Goal: Task Accomplishment & Management: Complete application form

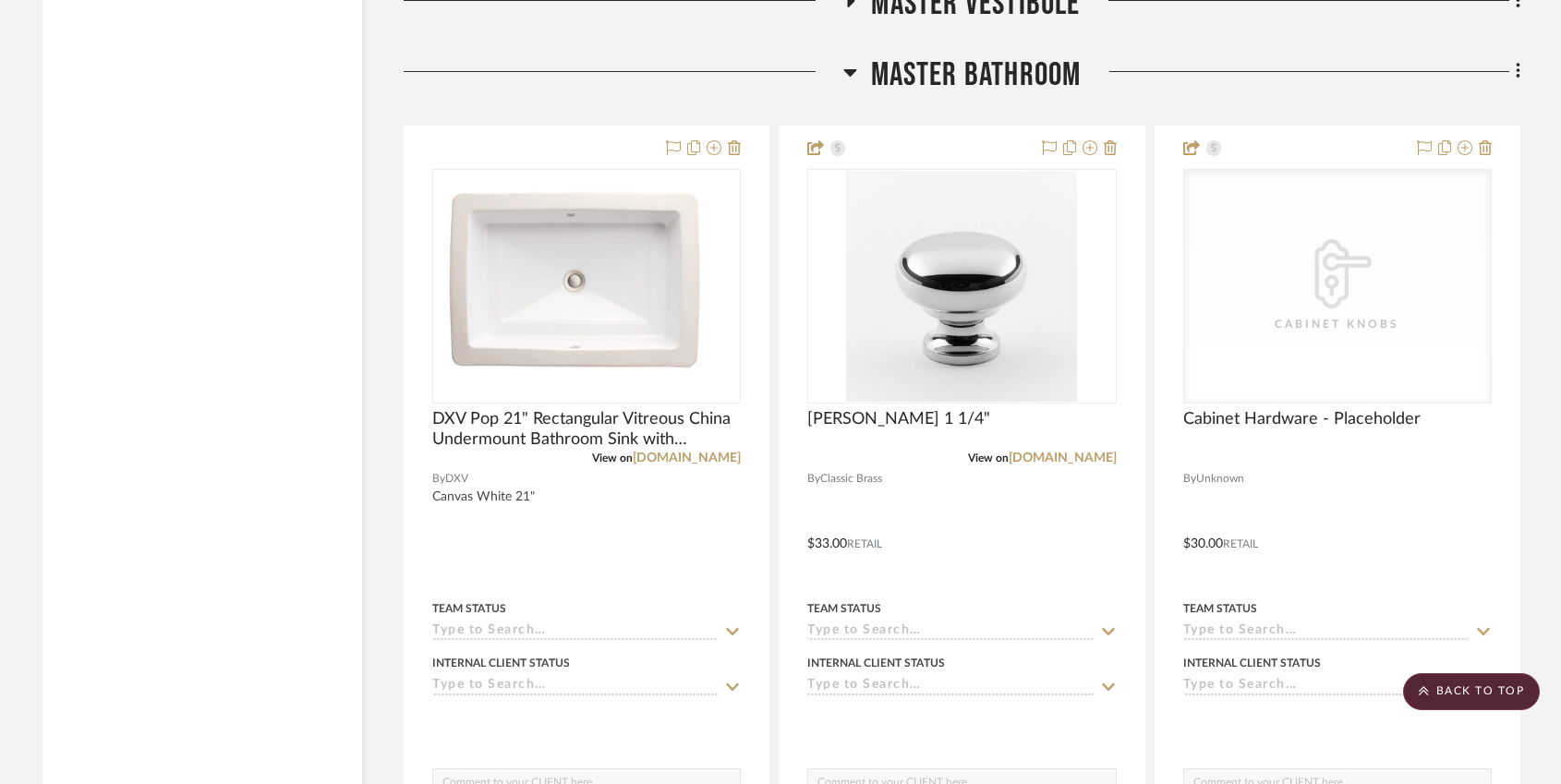
click at [846, 69] on icon at bounding box center [849, 72] width 13 height 7
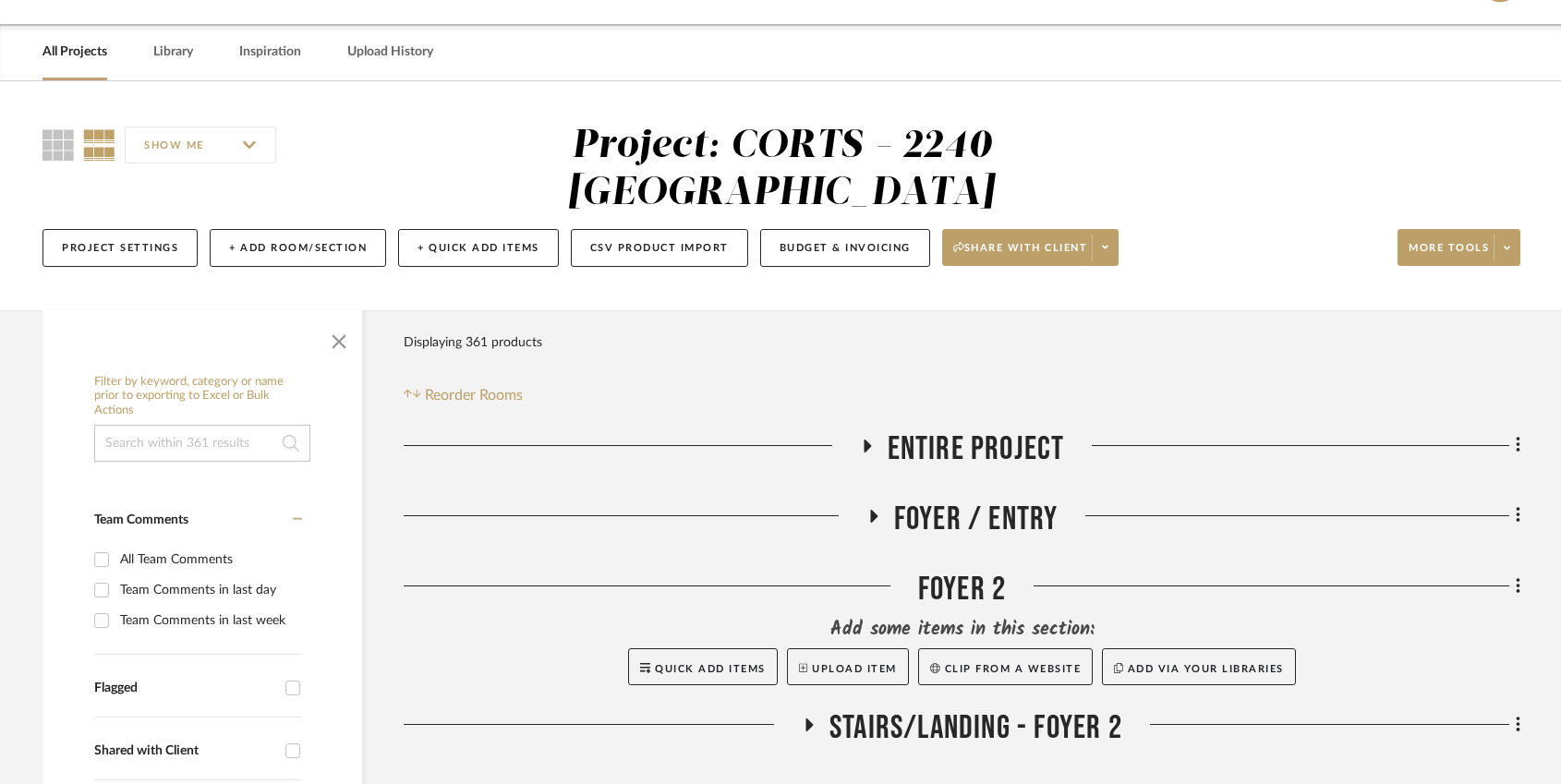
scroll to position [52, 0]
click at [88, 54] on link "All Projects" at bounding box center [75, 52] width 65 height 25
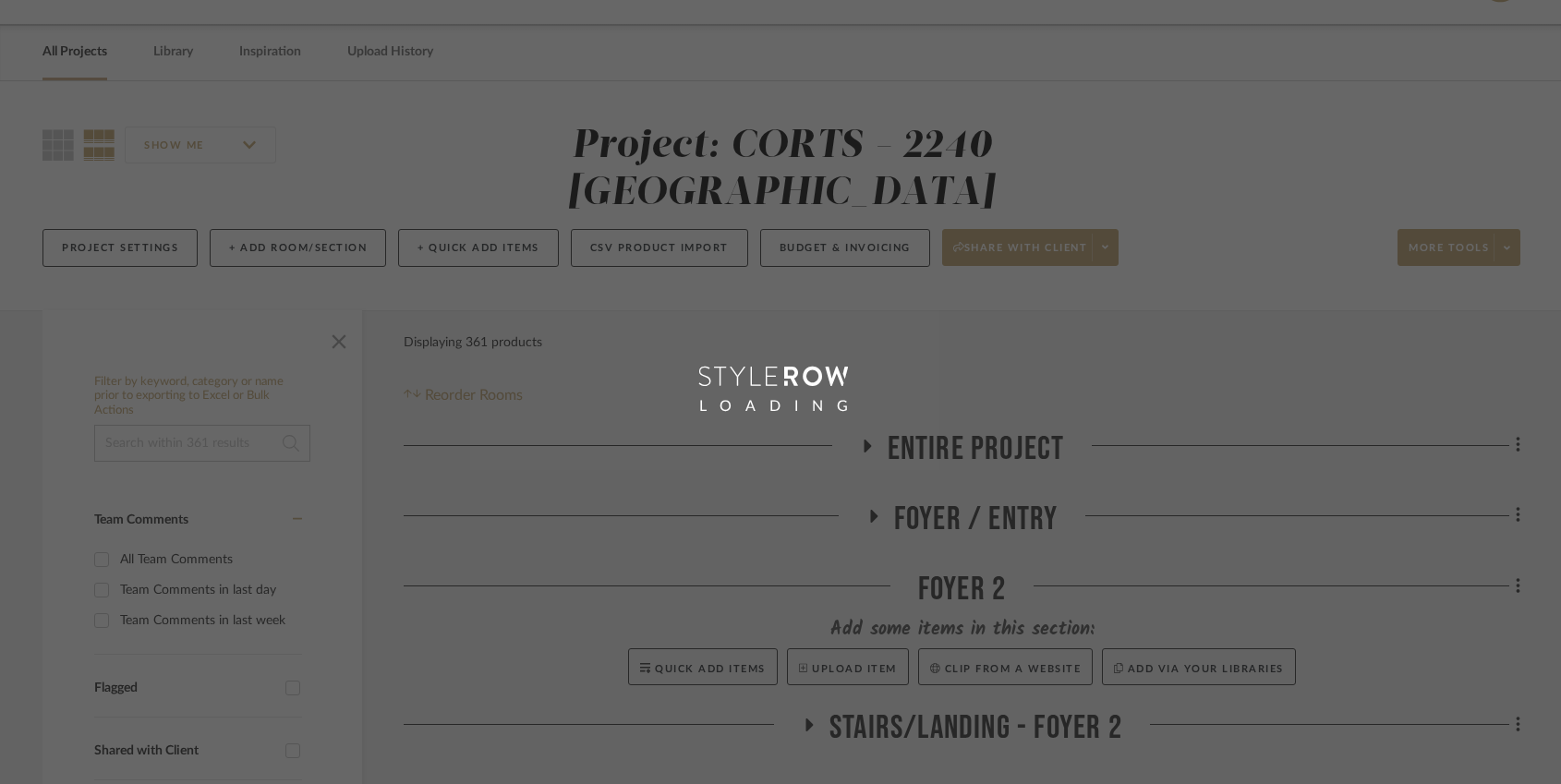
scroll to position [33, 0]
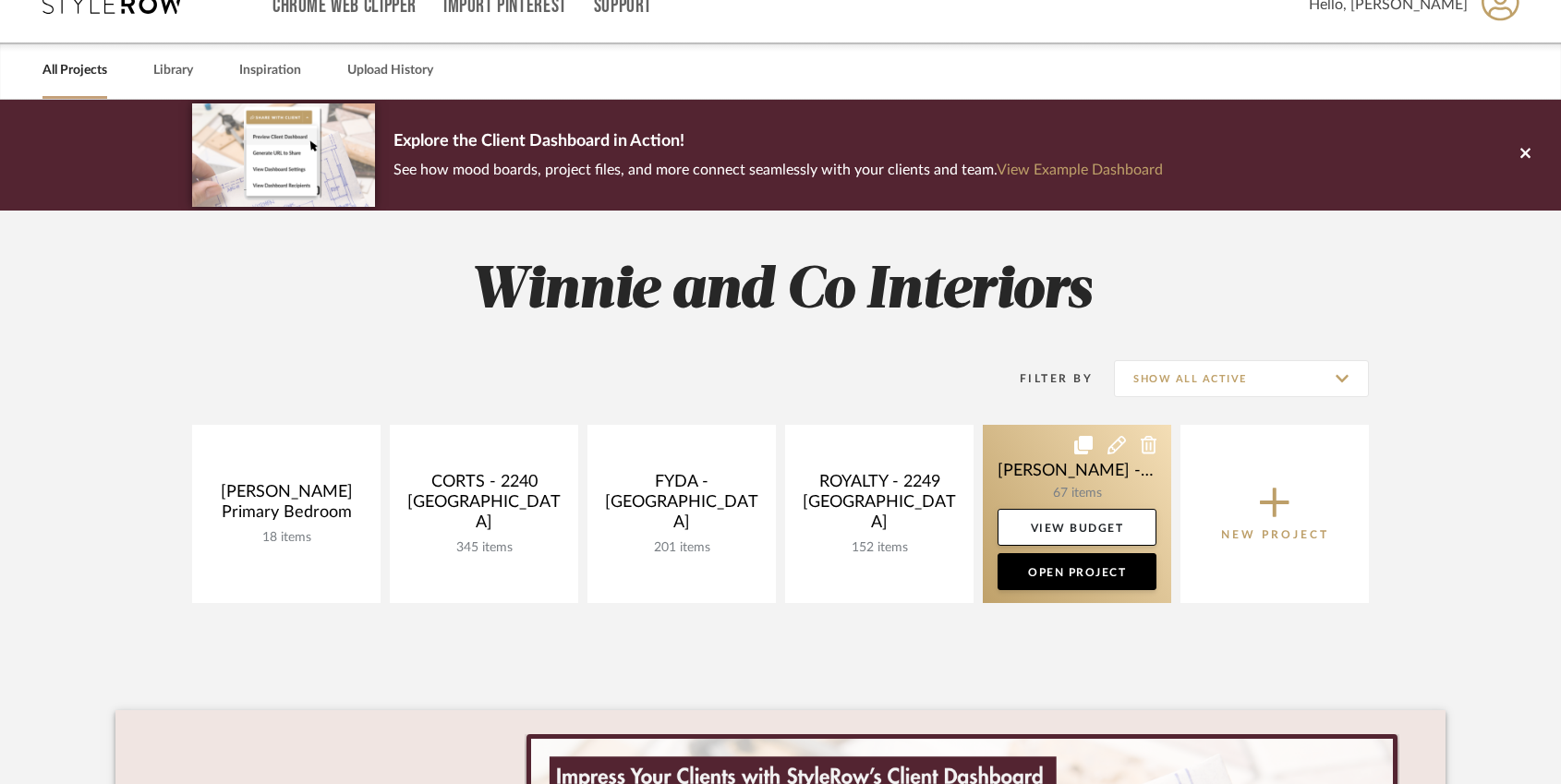
click at [1053, 485] on link at bounding box center [1077, 514] width 189 height 179
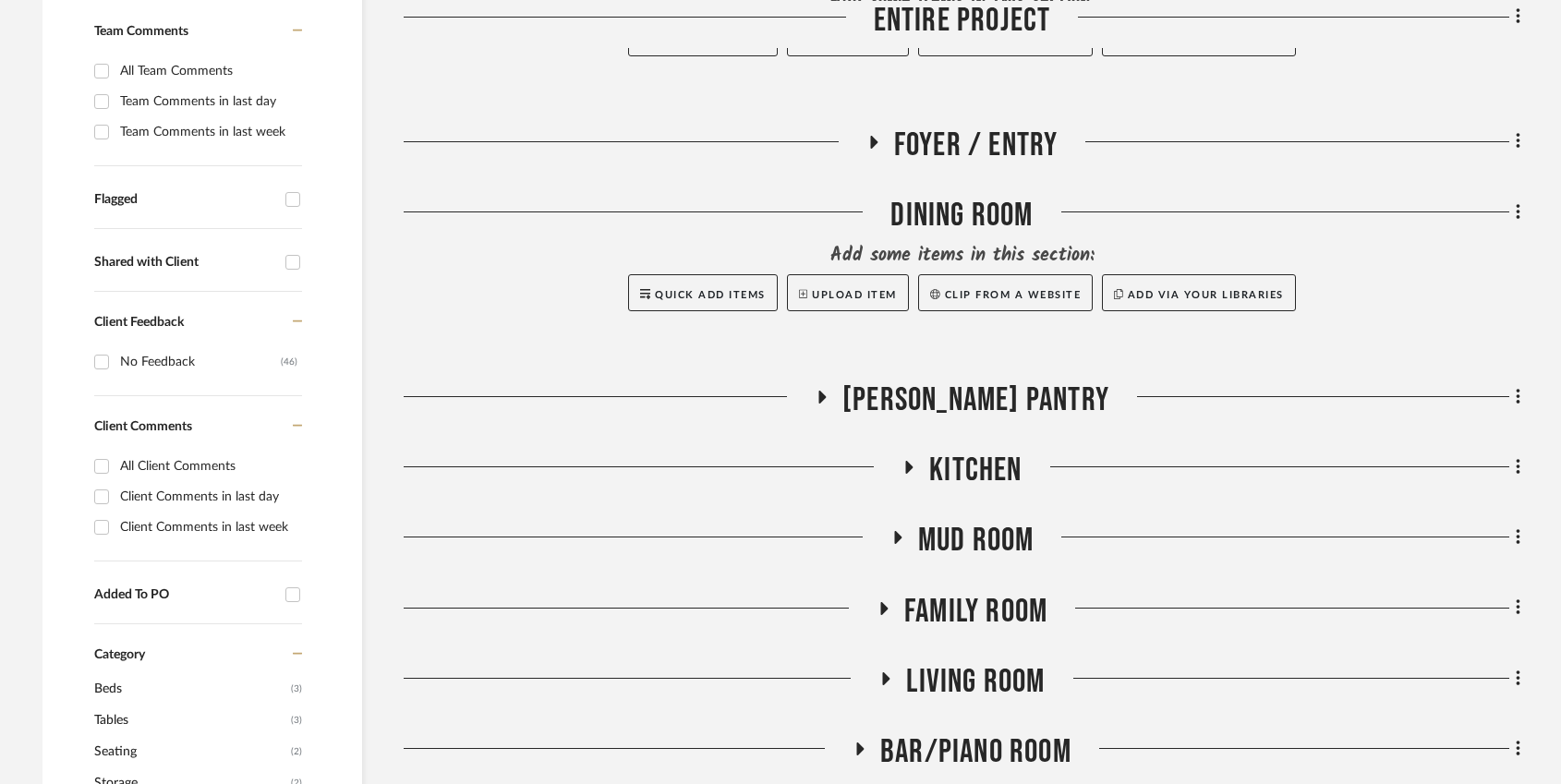
scroll to position [553, 0]
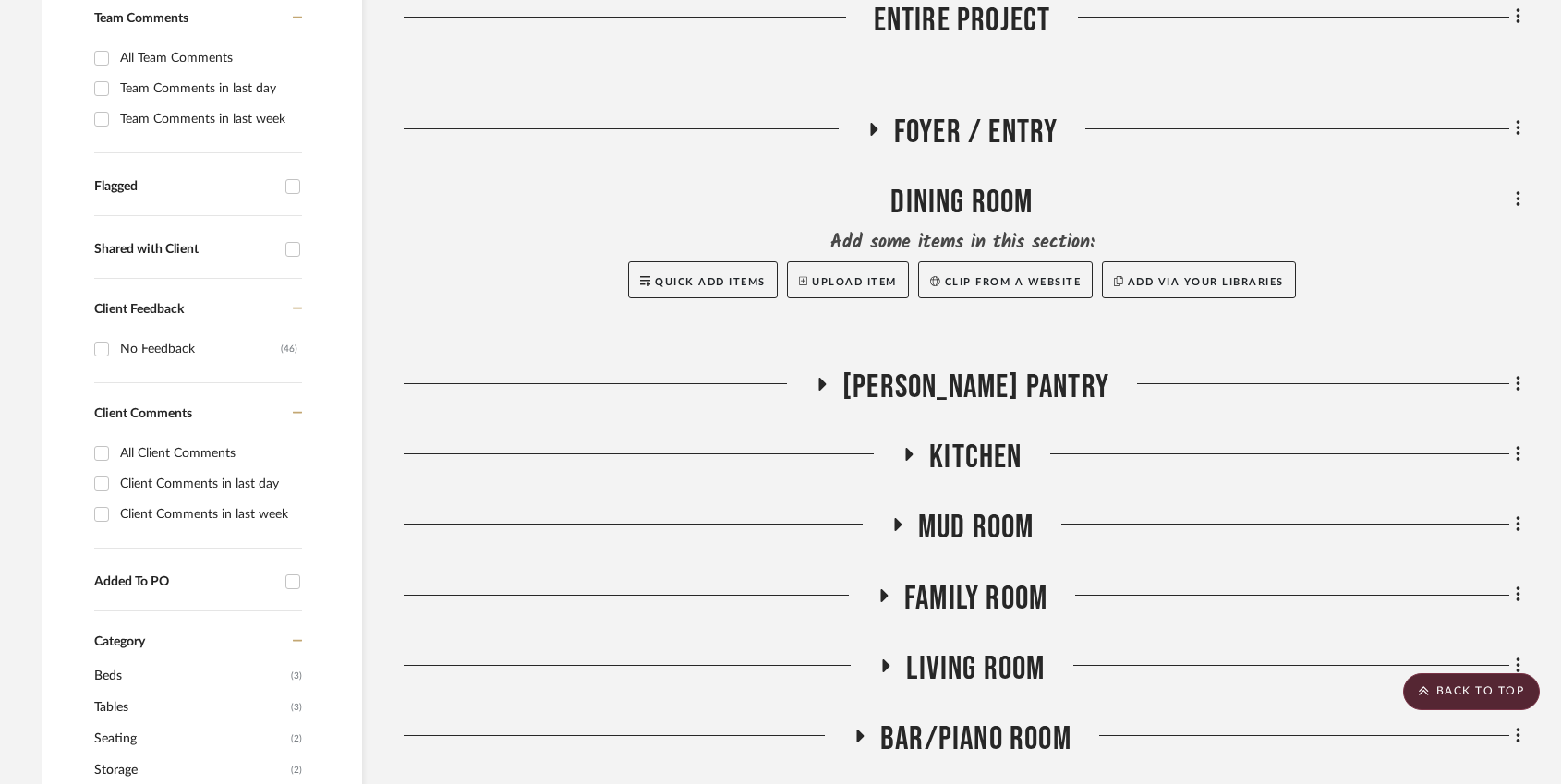
click at [917, 448] on icon at bounding box center [908, 455] width 22 height 14
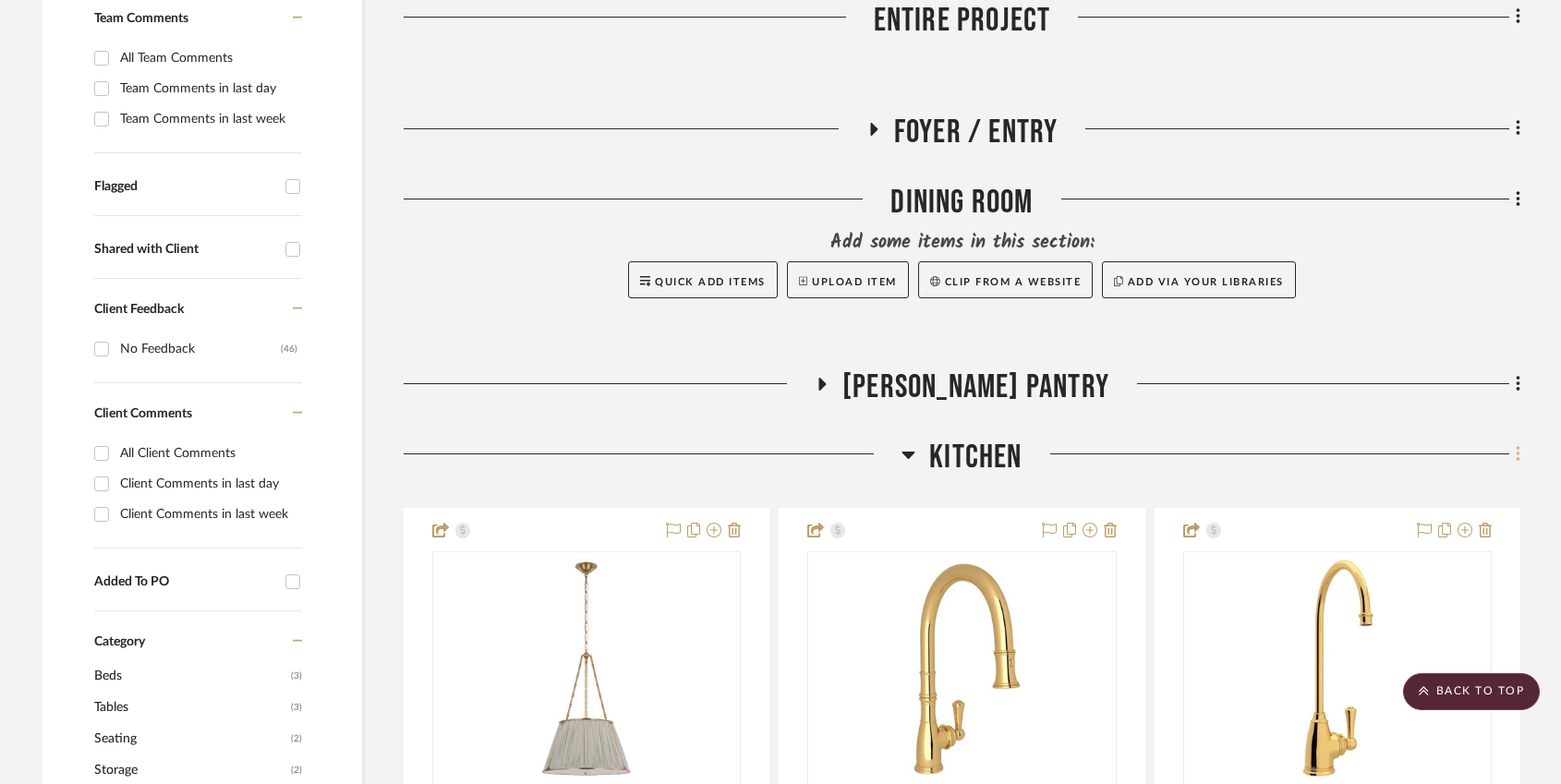
click at [1516, 444] on icon at bounding box center [1519, 454] width 6 height 20
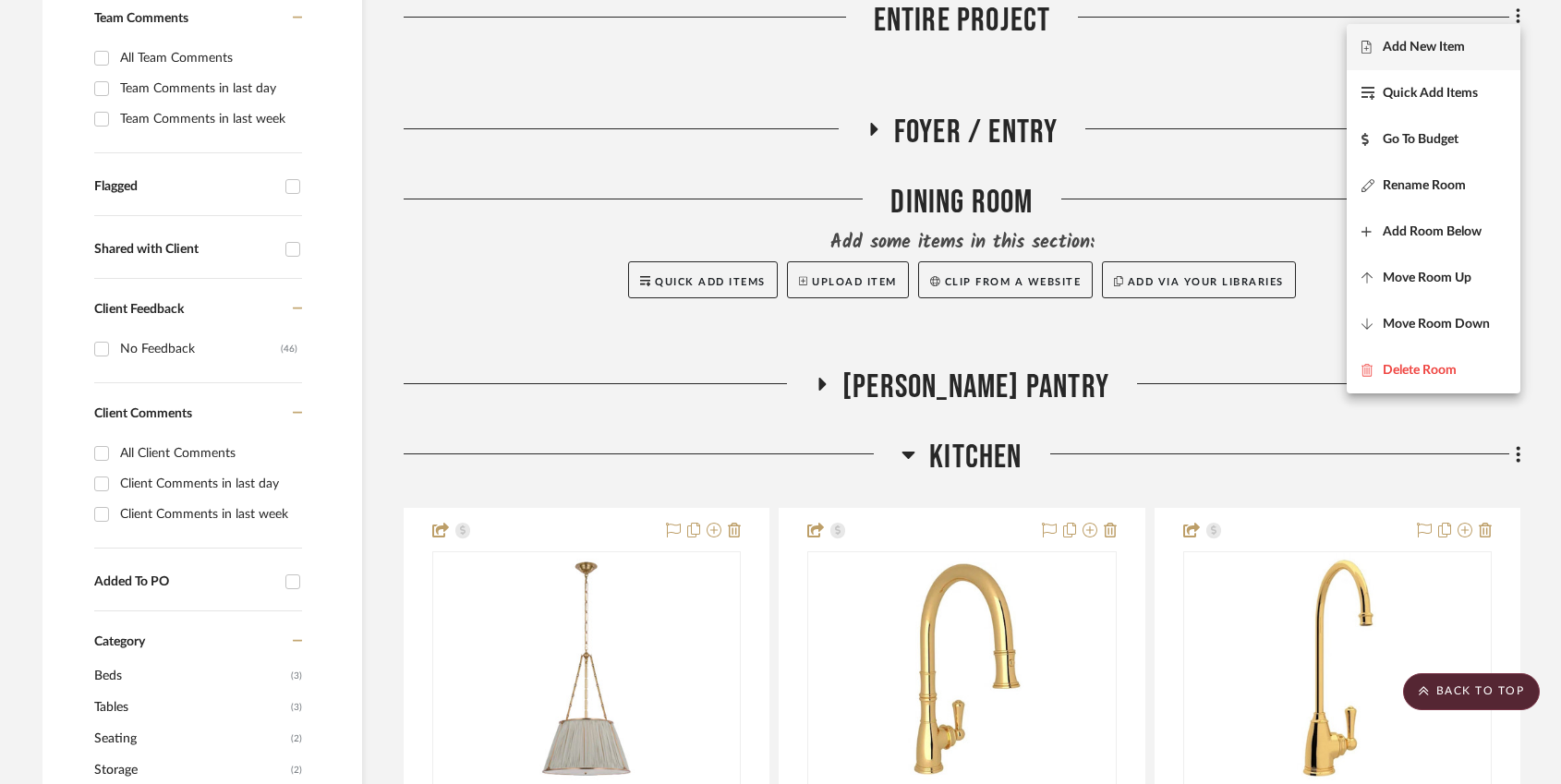
click at [1437, 44] on span "Add New Item" at bounding box center [1423, 48] width 82 height 16
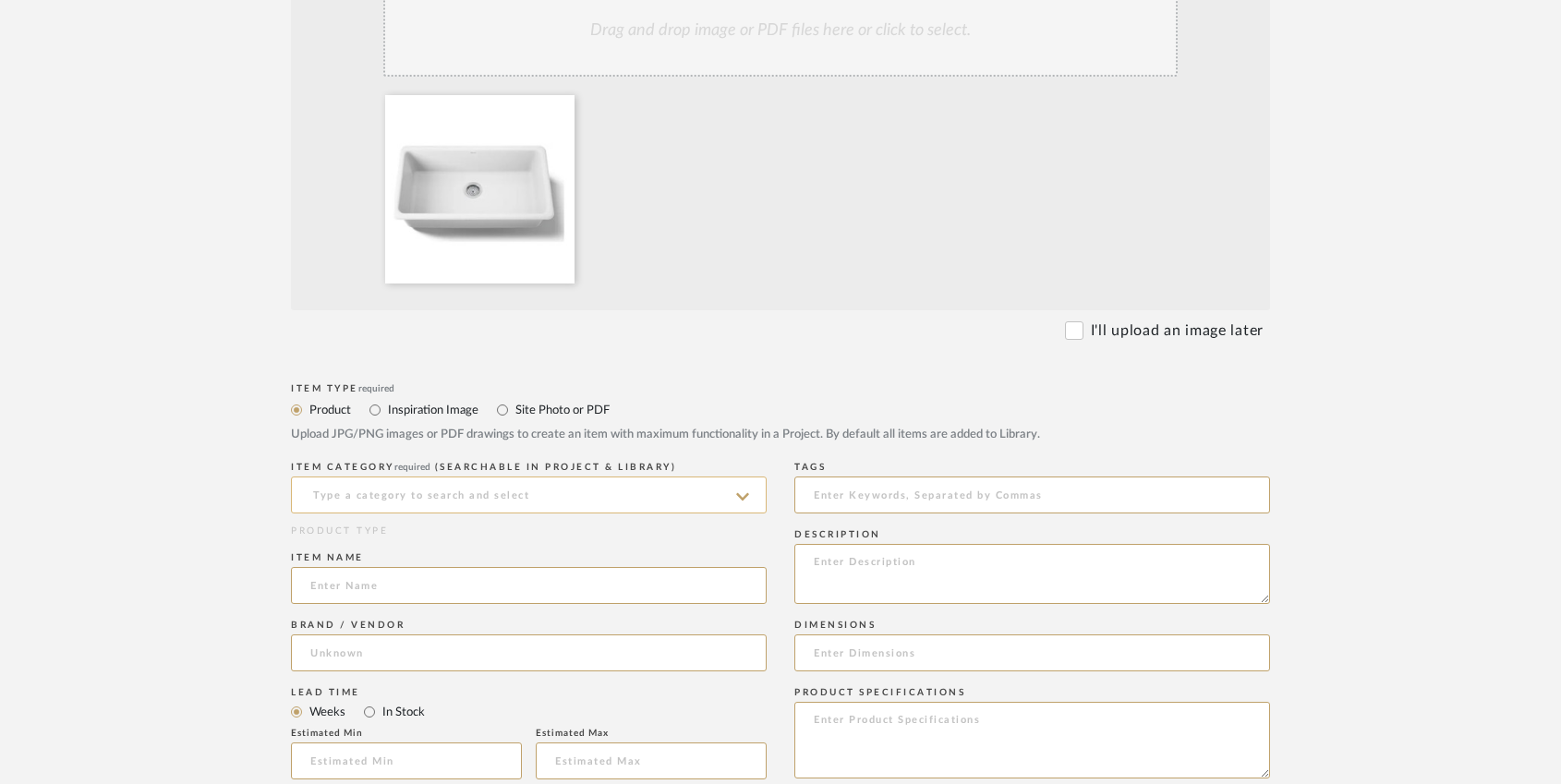
scroll to position [529, 0]
click at [356, 488] on input at bounding box center [528, 494] width 476 height 37
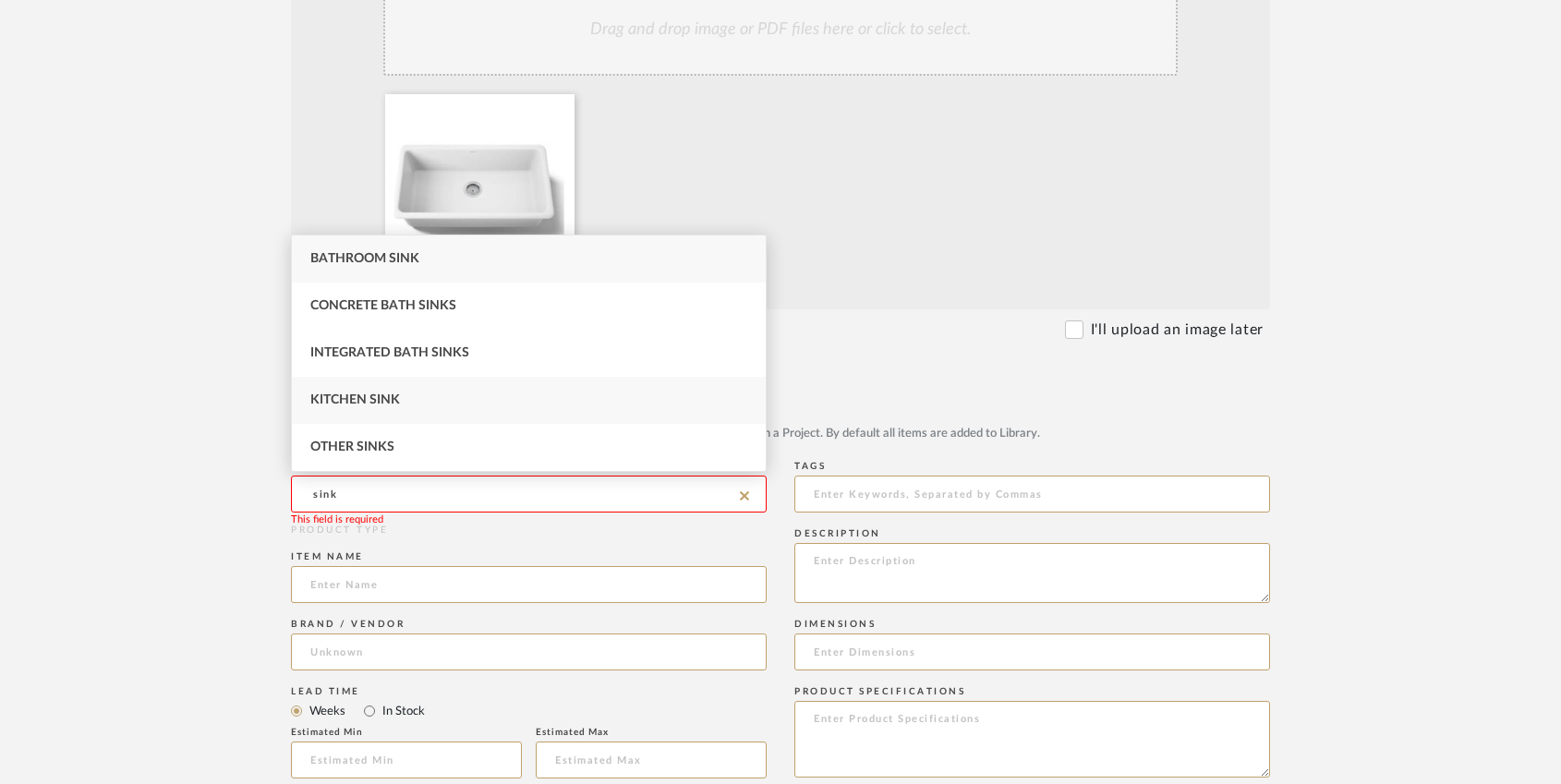
click at [385, 400] on span "Kitchen Sink" at bounding box center [355, 399] width 90 height 13
type input "Kitchen Sink"
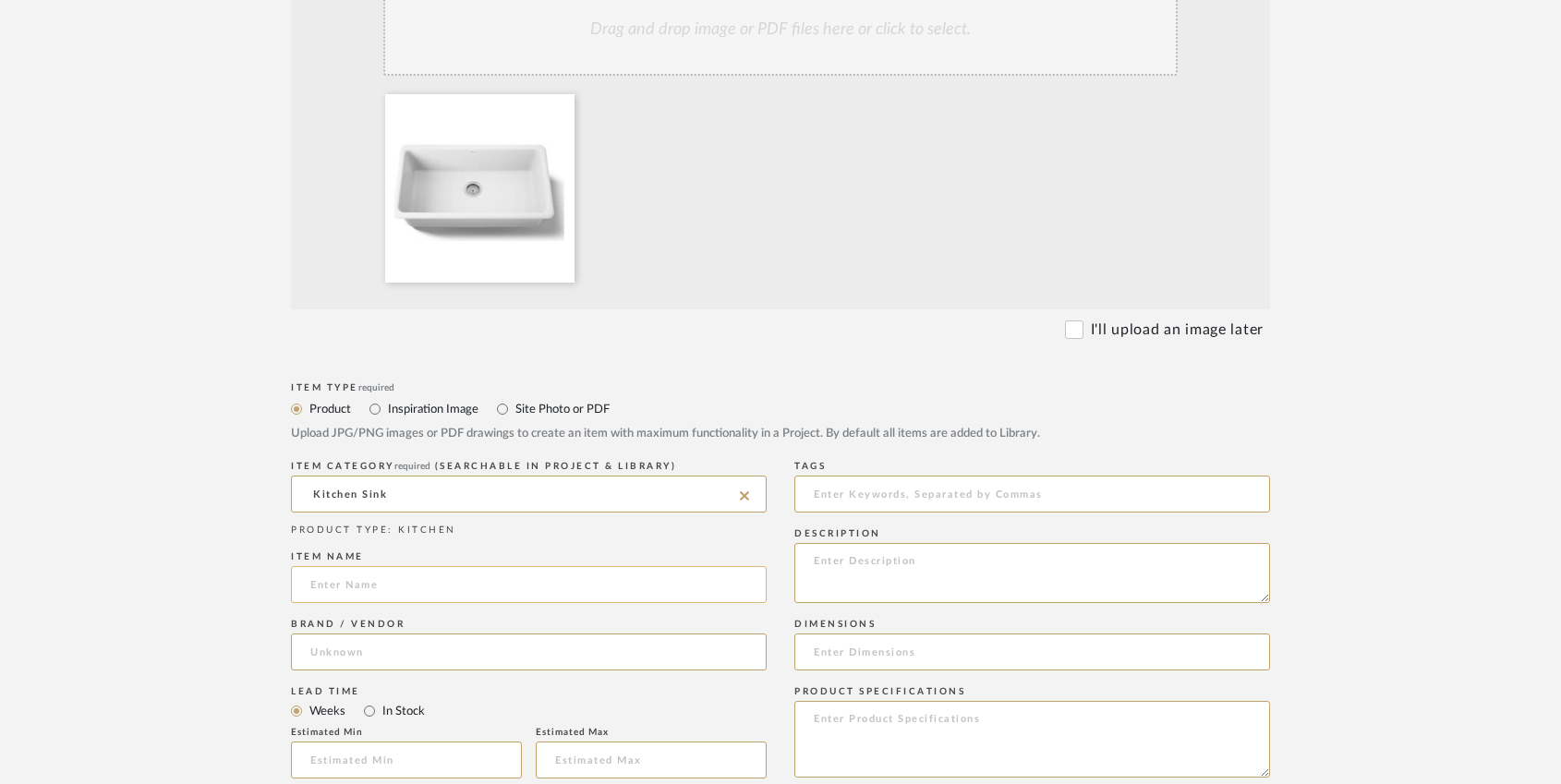
click at [369, 588] on input at bounding box center [528, 584] width 476 height 37
paste input "Kohler Iron/Tones 33" Undermount Single Basin Enameled Cast Iron Kitchen Sink"
type input "Kohler Iron/Tones 33" Undermount Single Basin Enameled Cast Iron Kitchen Sink"
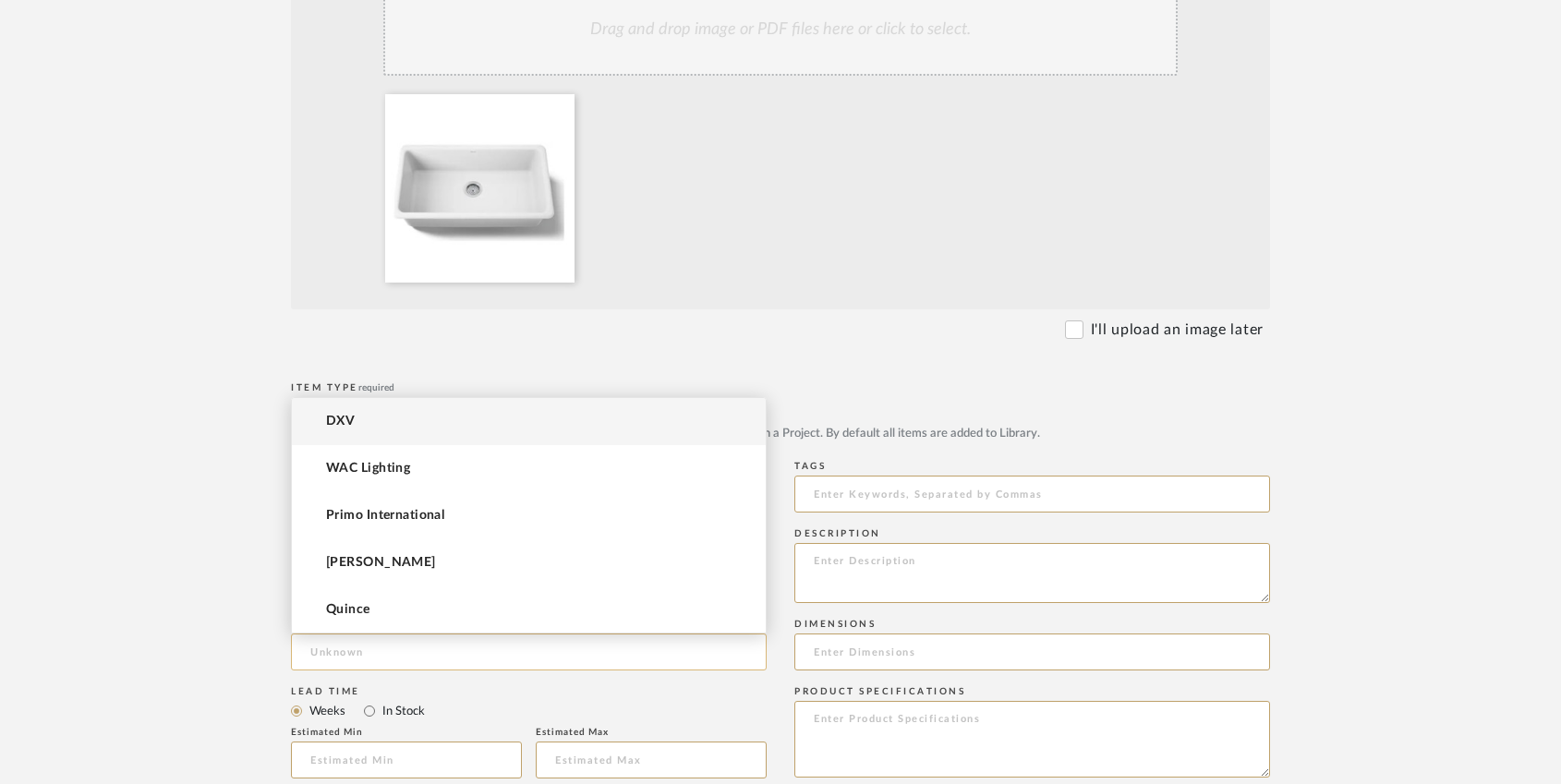
click at [347, 645] on input at bounding box center [528, 651] width 476 height 37
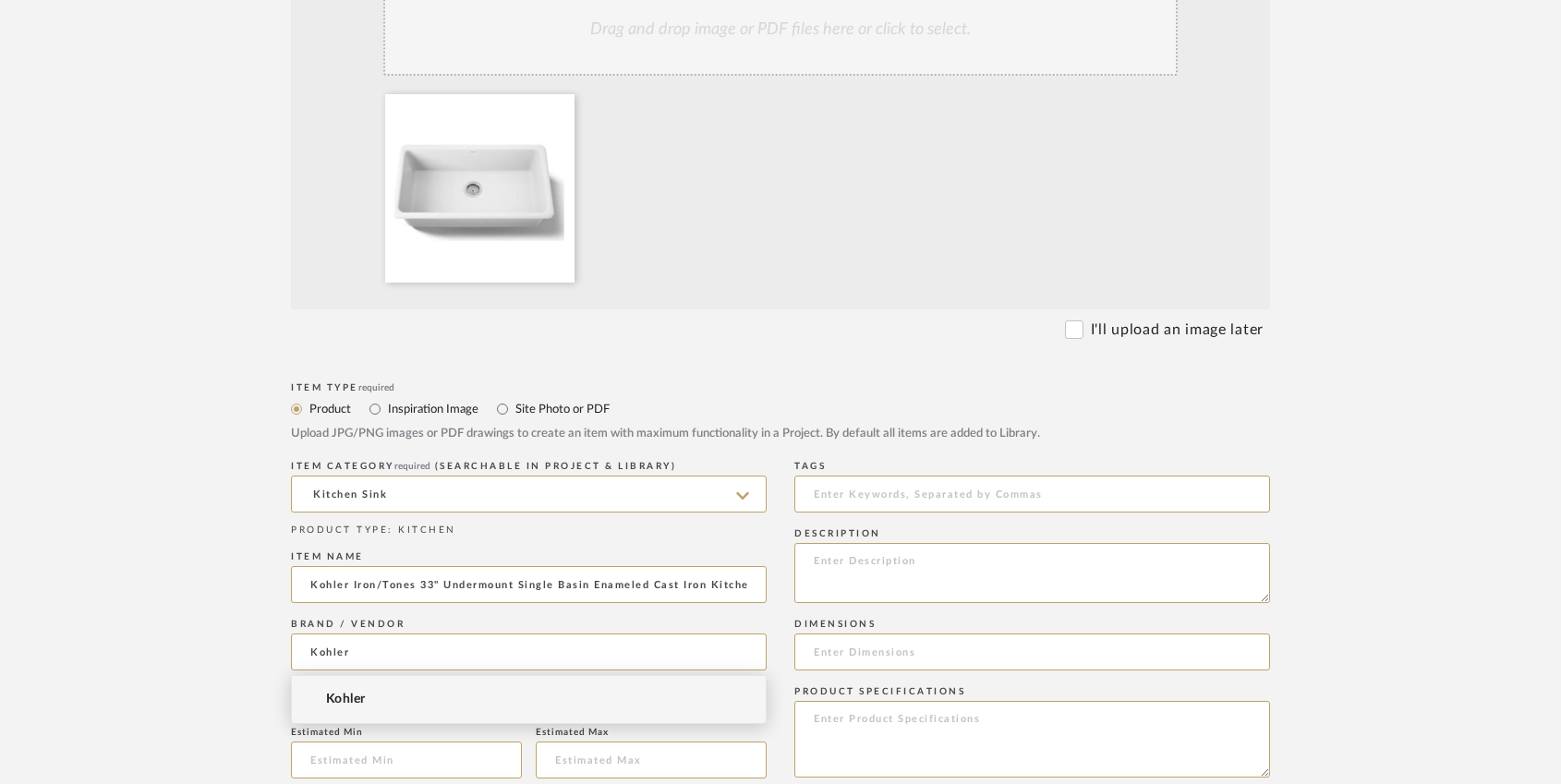
type input "Kohler"
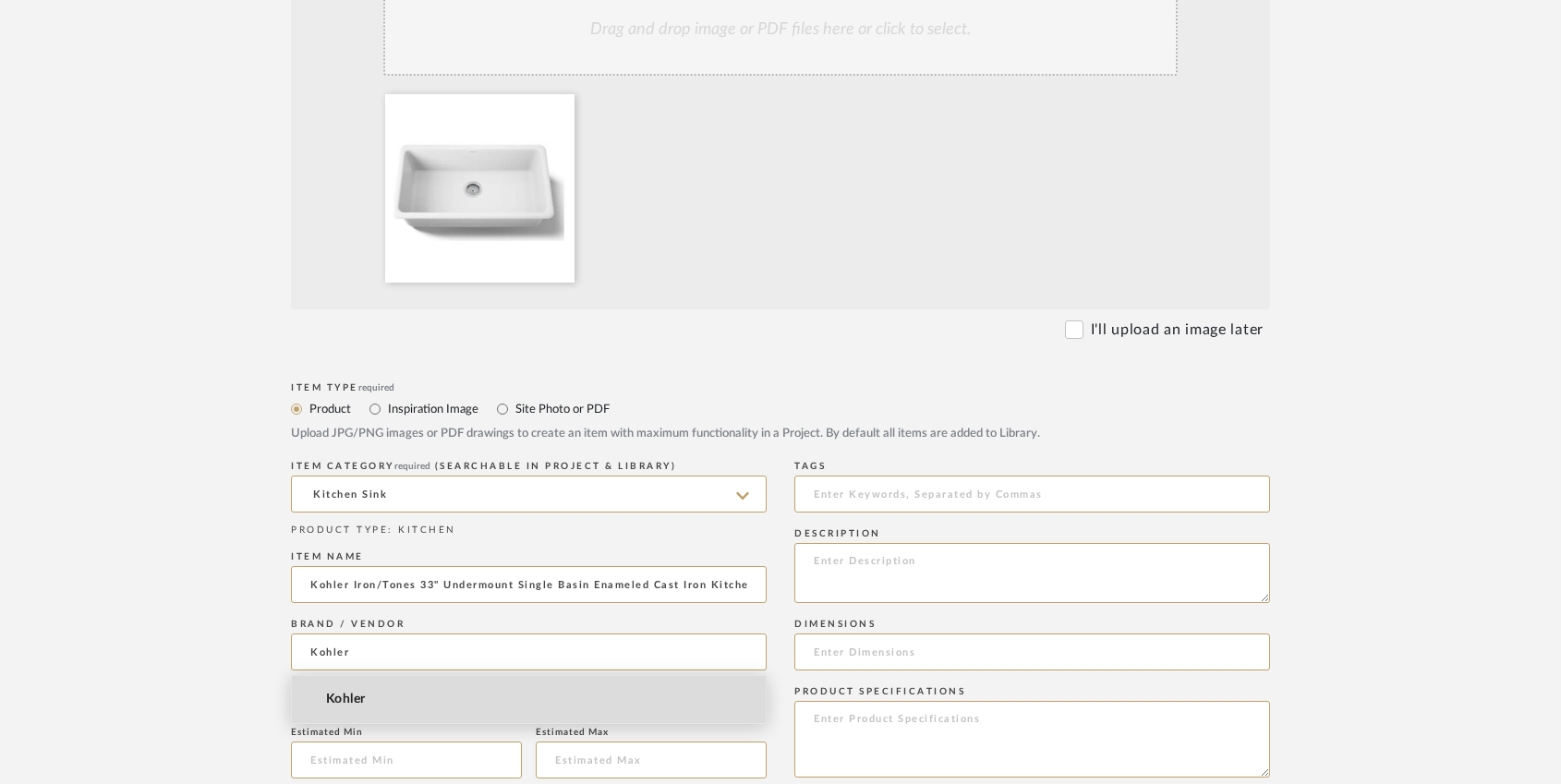
click at [377, 687] on mat-option "Kohler" at bounding box center [528, 698] width 474 height 47
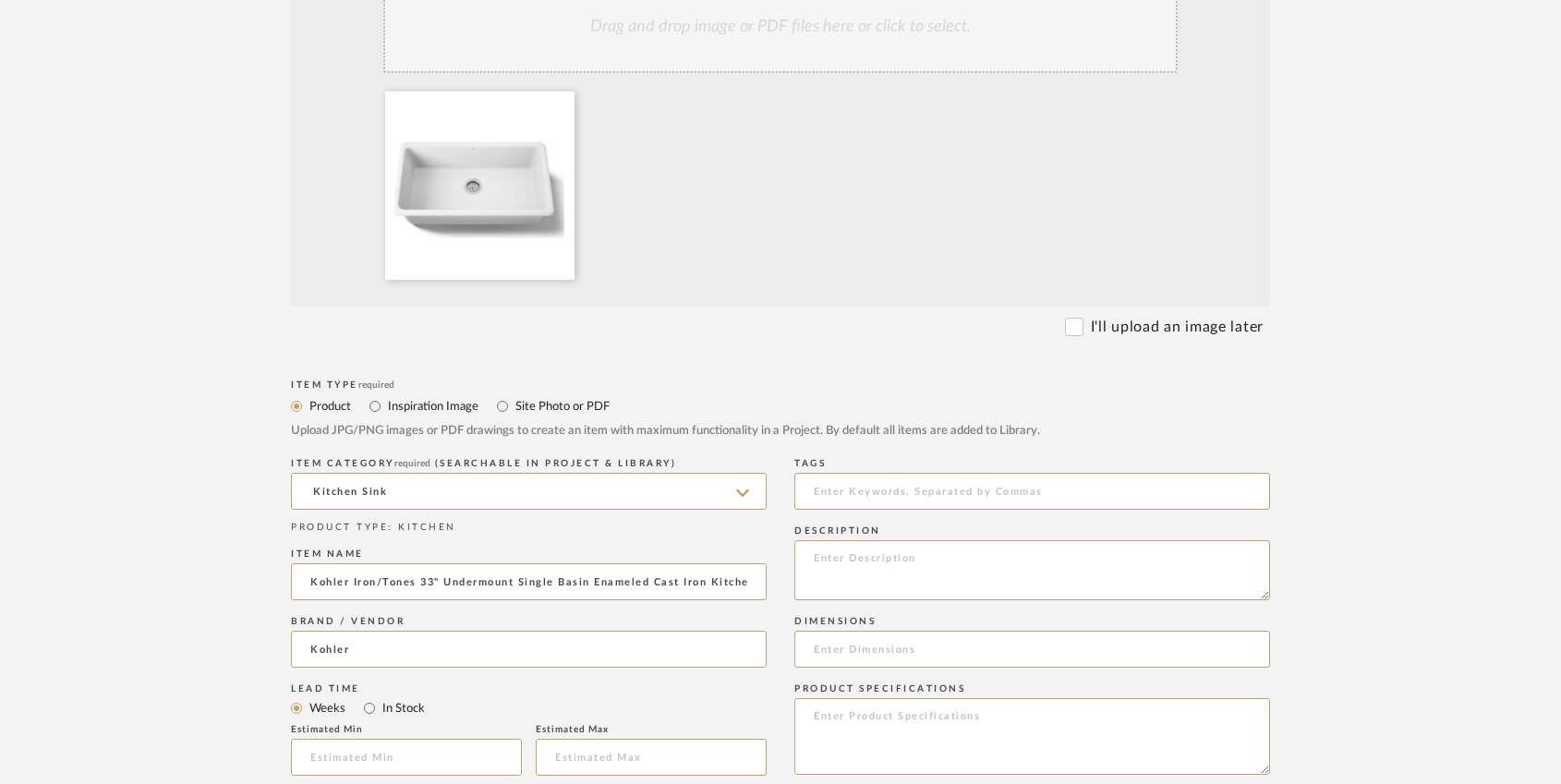
scroll to position [533, 0]
click at [868, 569] on textarea at bounding box center [1032, 569] width 476 height 60
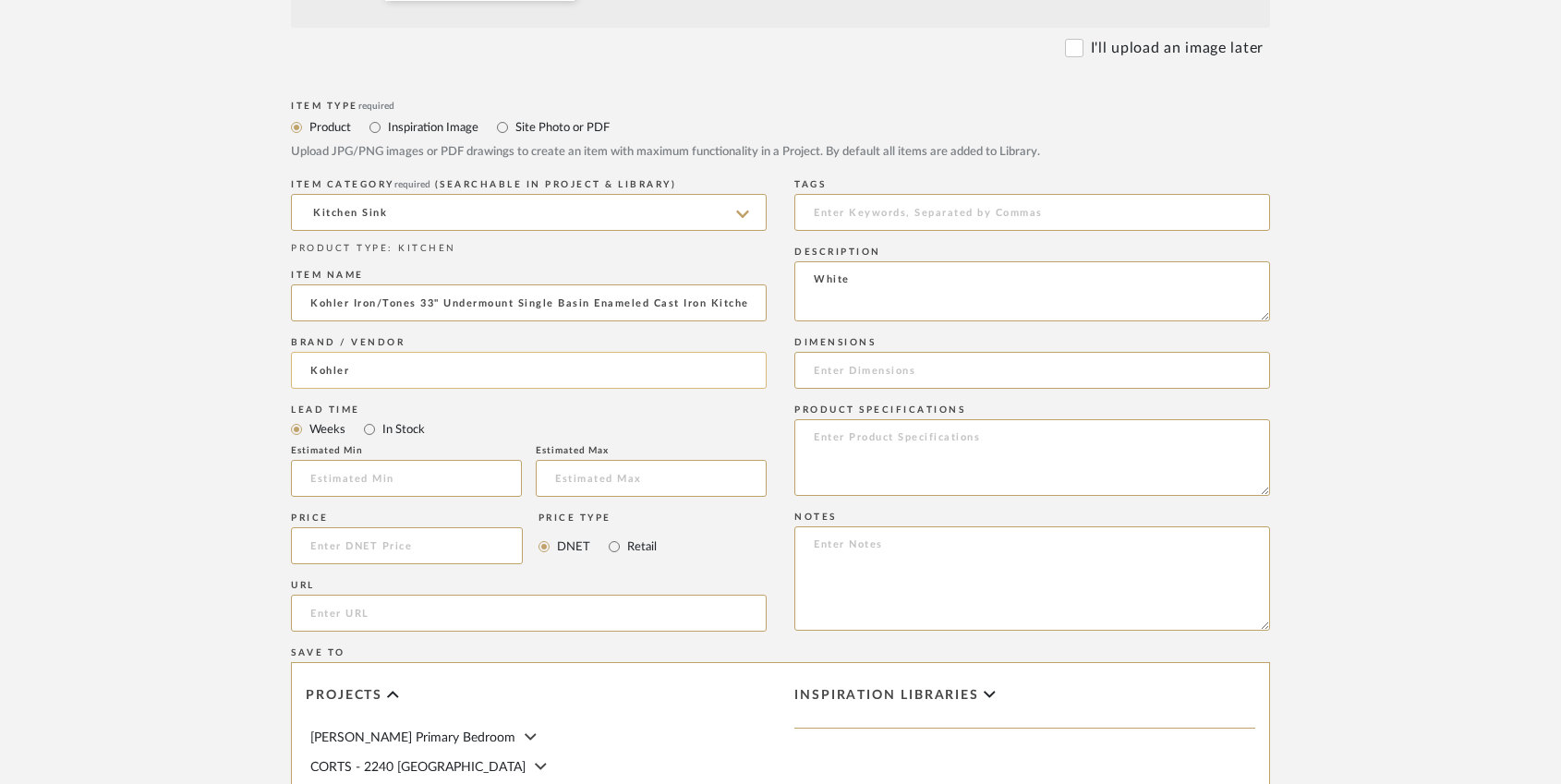
scroll to position [817, 0]
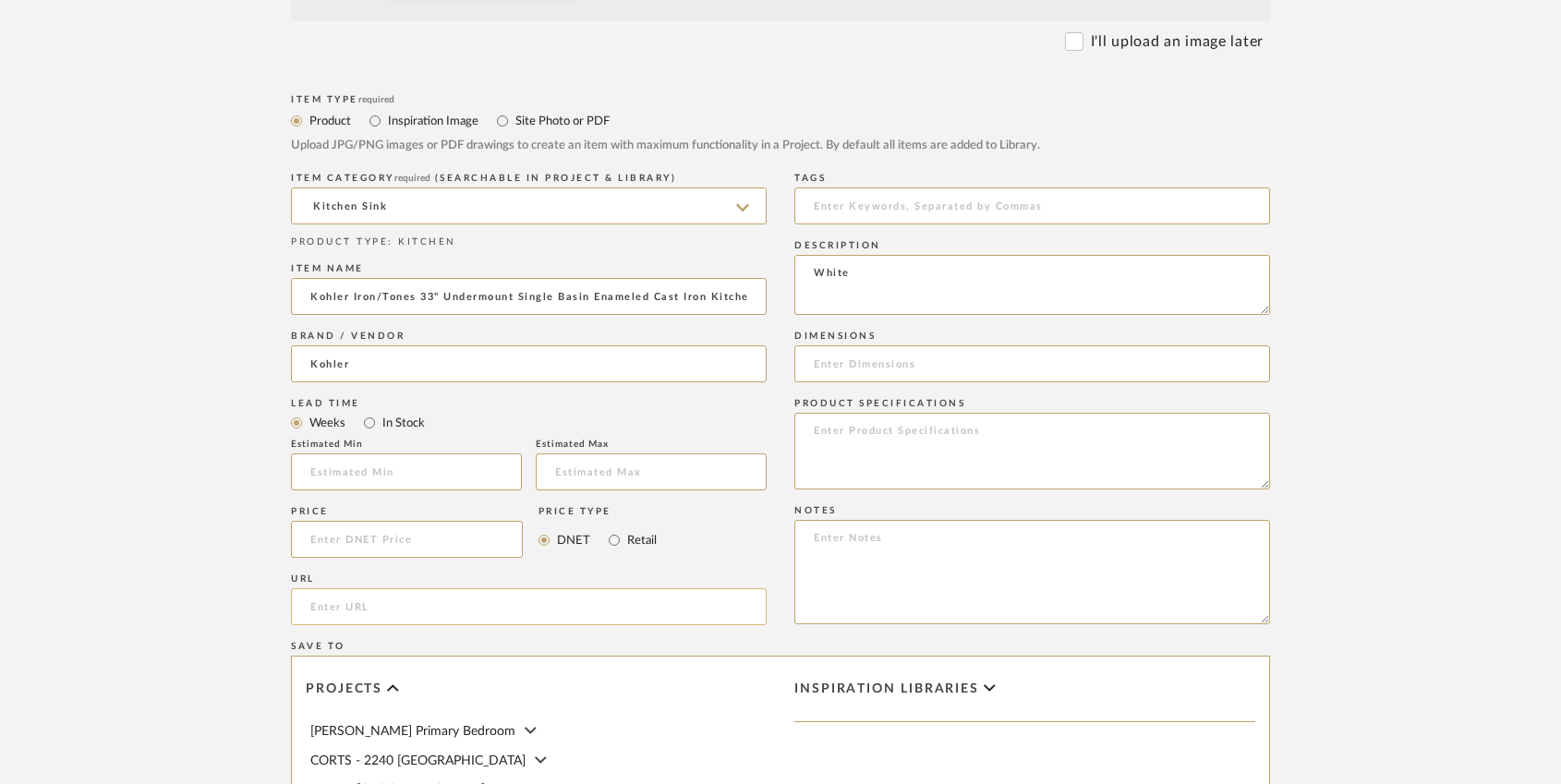
type textarea "White"
click at [353, 610] on input "url" at bounding box center [528, 605] width 476 height 37
paste input "[URL][DOMAIN_NAME]"
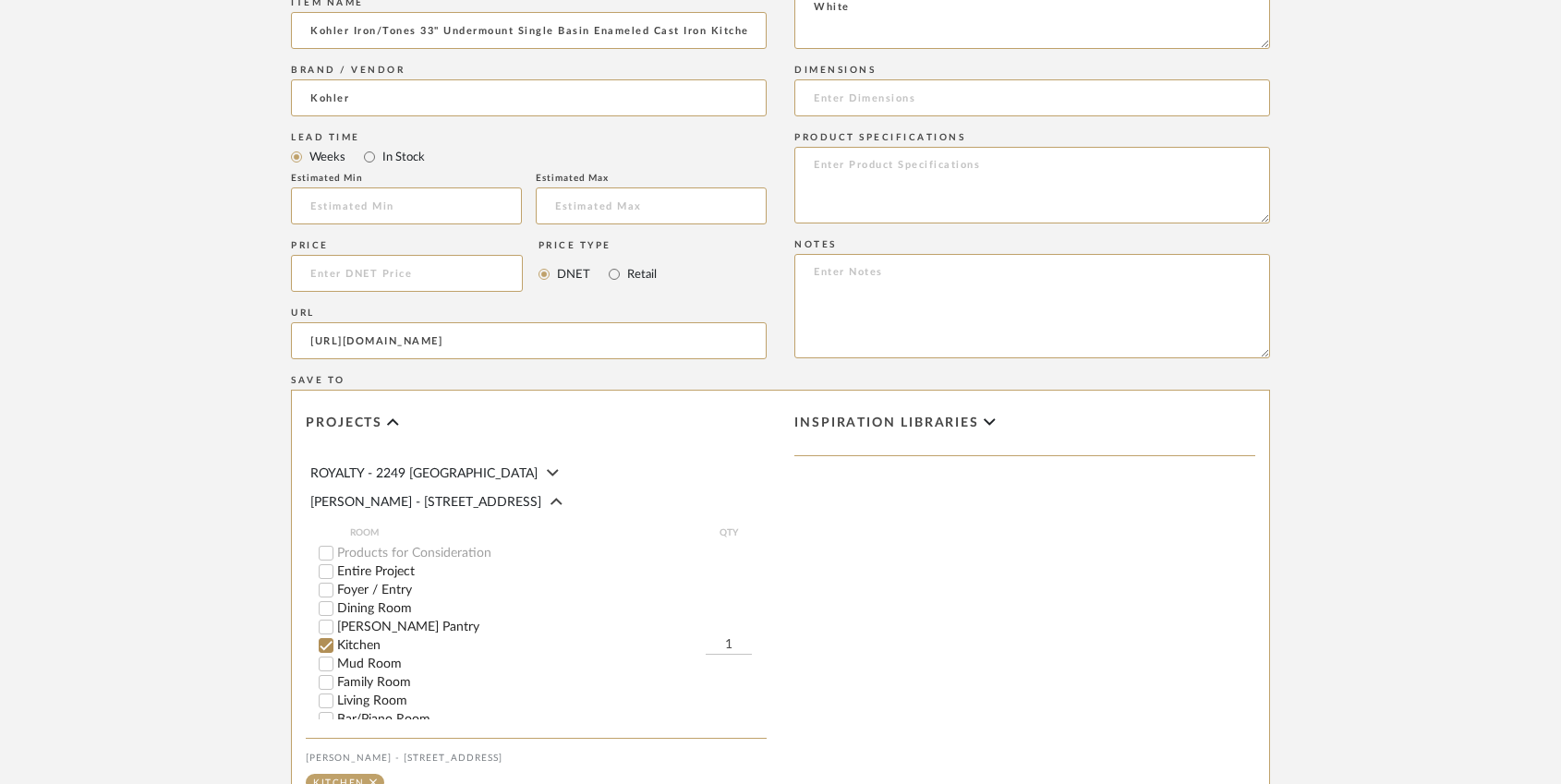
scroll to position [1333, 0]
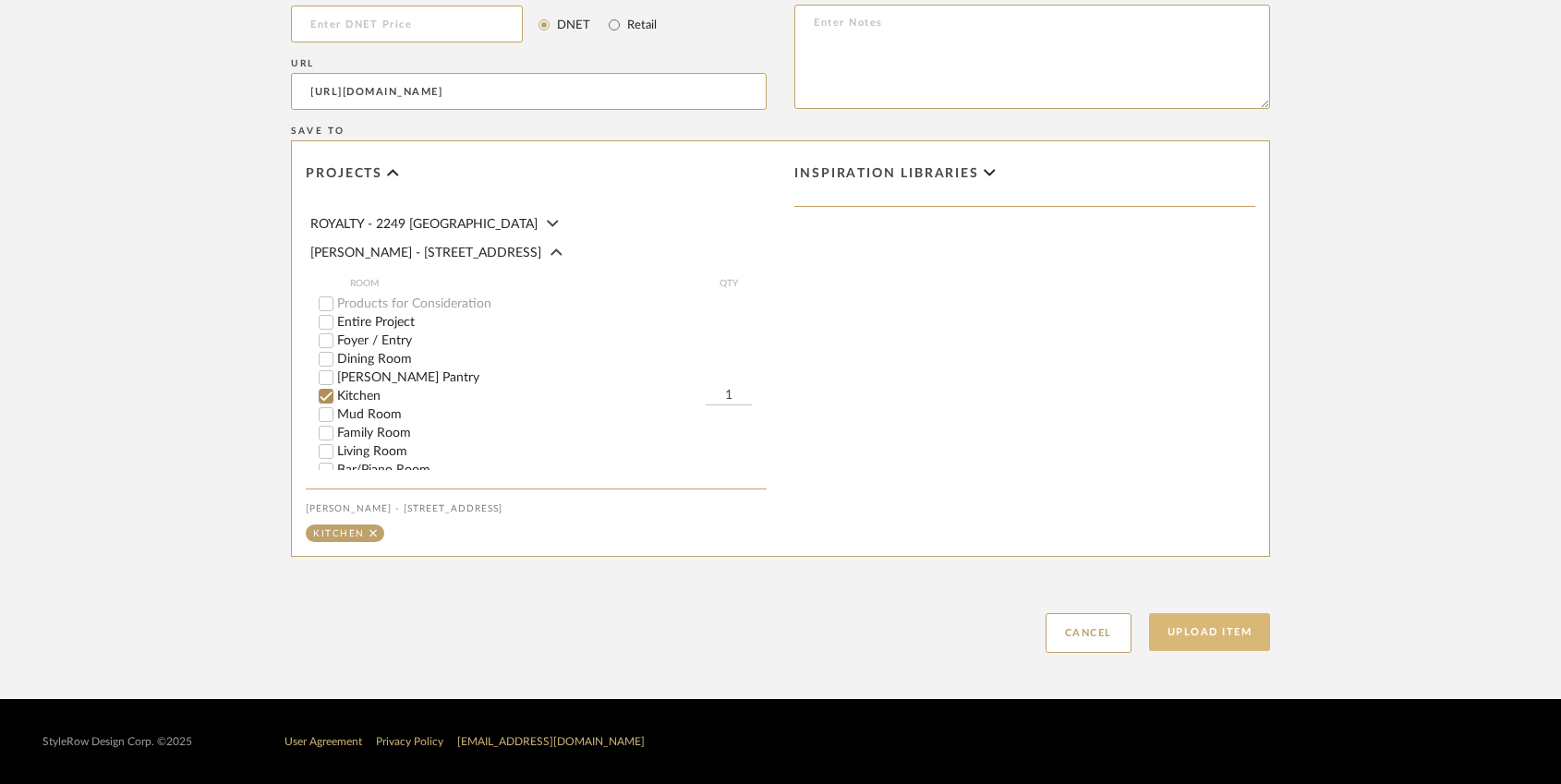
type input "[URL][DOMAIN_NAME]"
click at [1221, 637] on button "Upload Item" at bounding box center [1210, 631] width 122 height 38
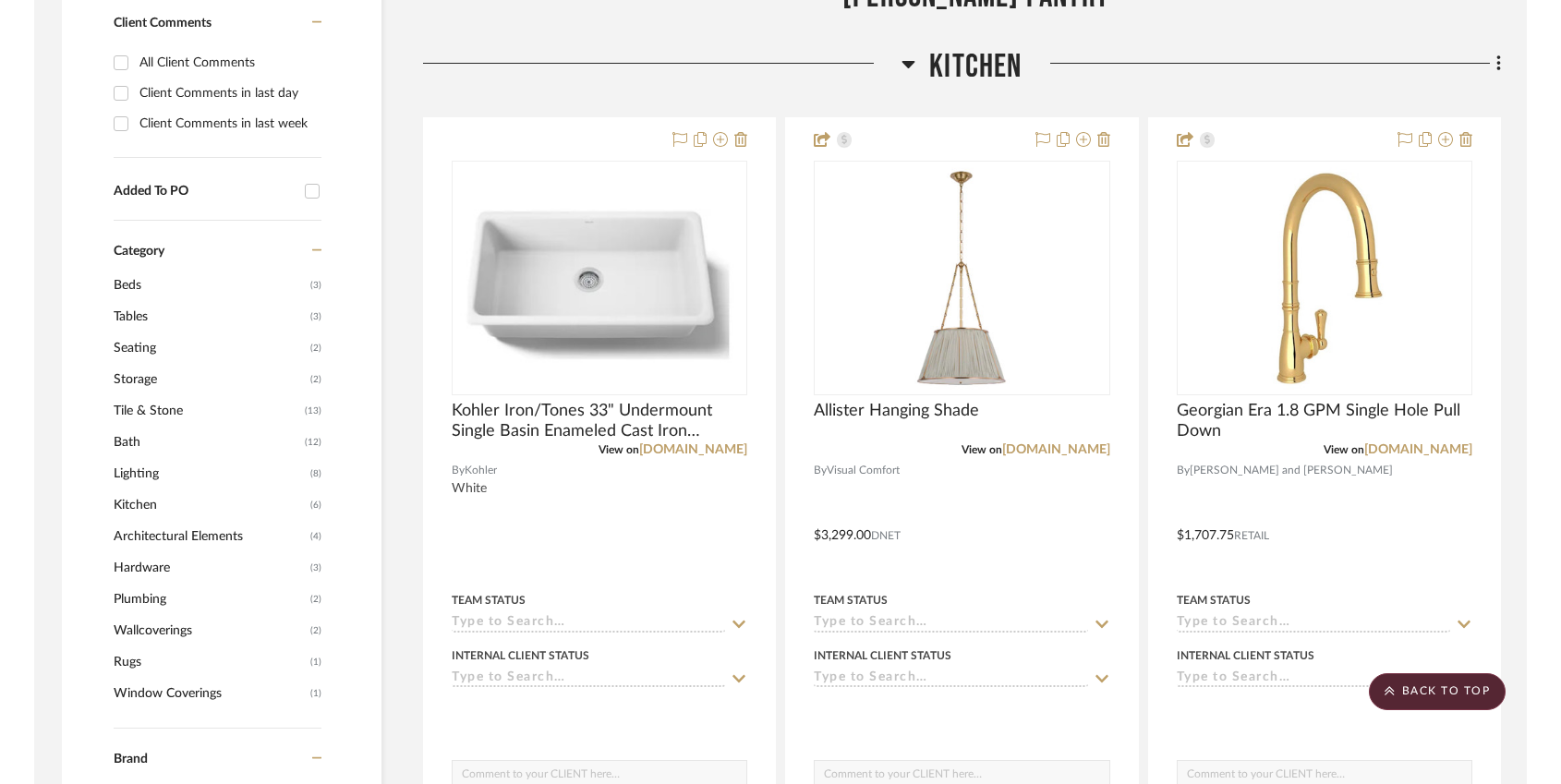
scroll to position [897, 0]
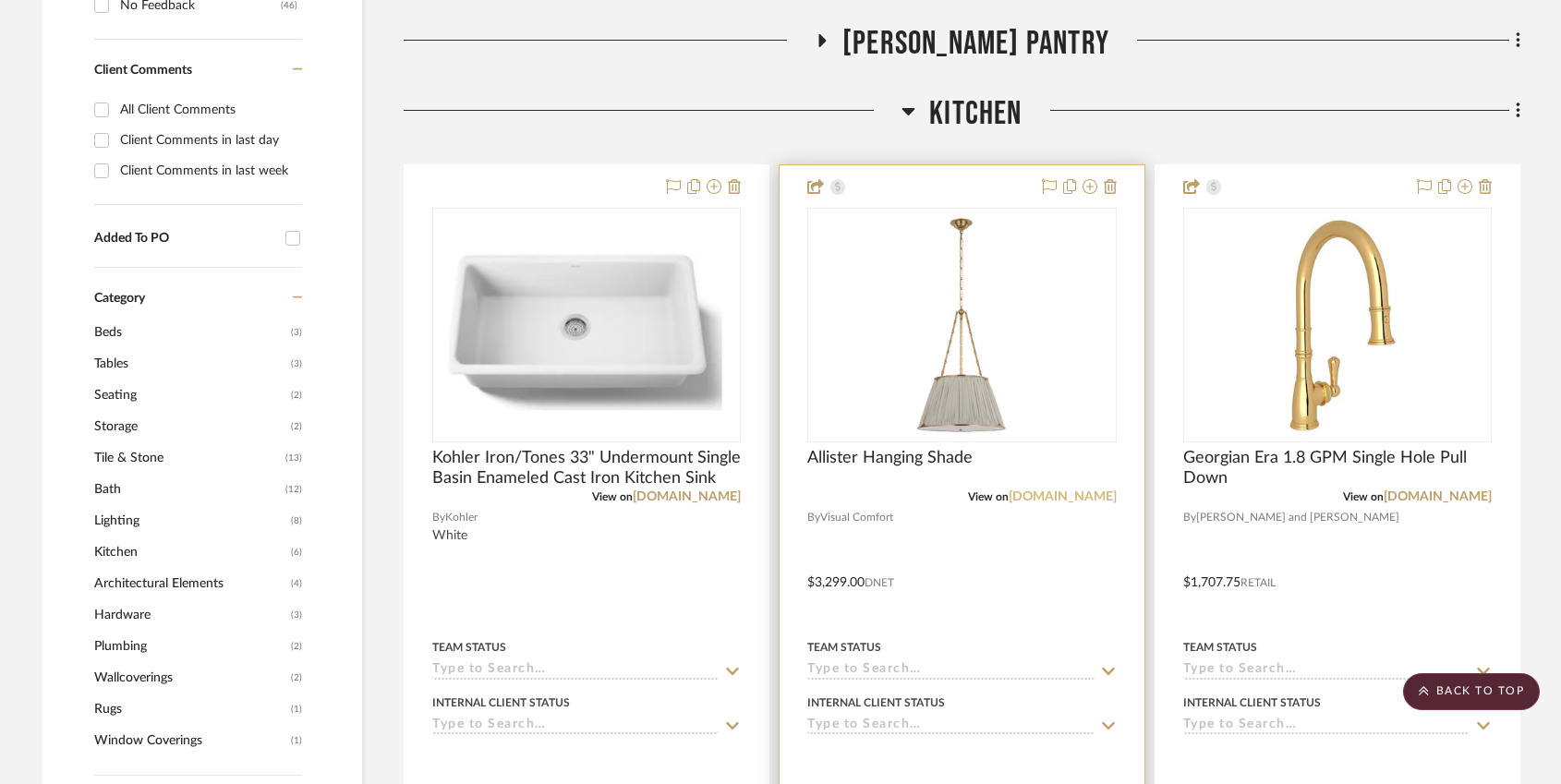
click at [1088, 490] on link "[DOMAIN_NAME]" at bounding box center [1062, 496] width 108 height 13
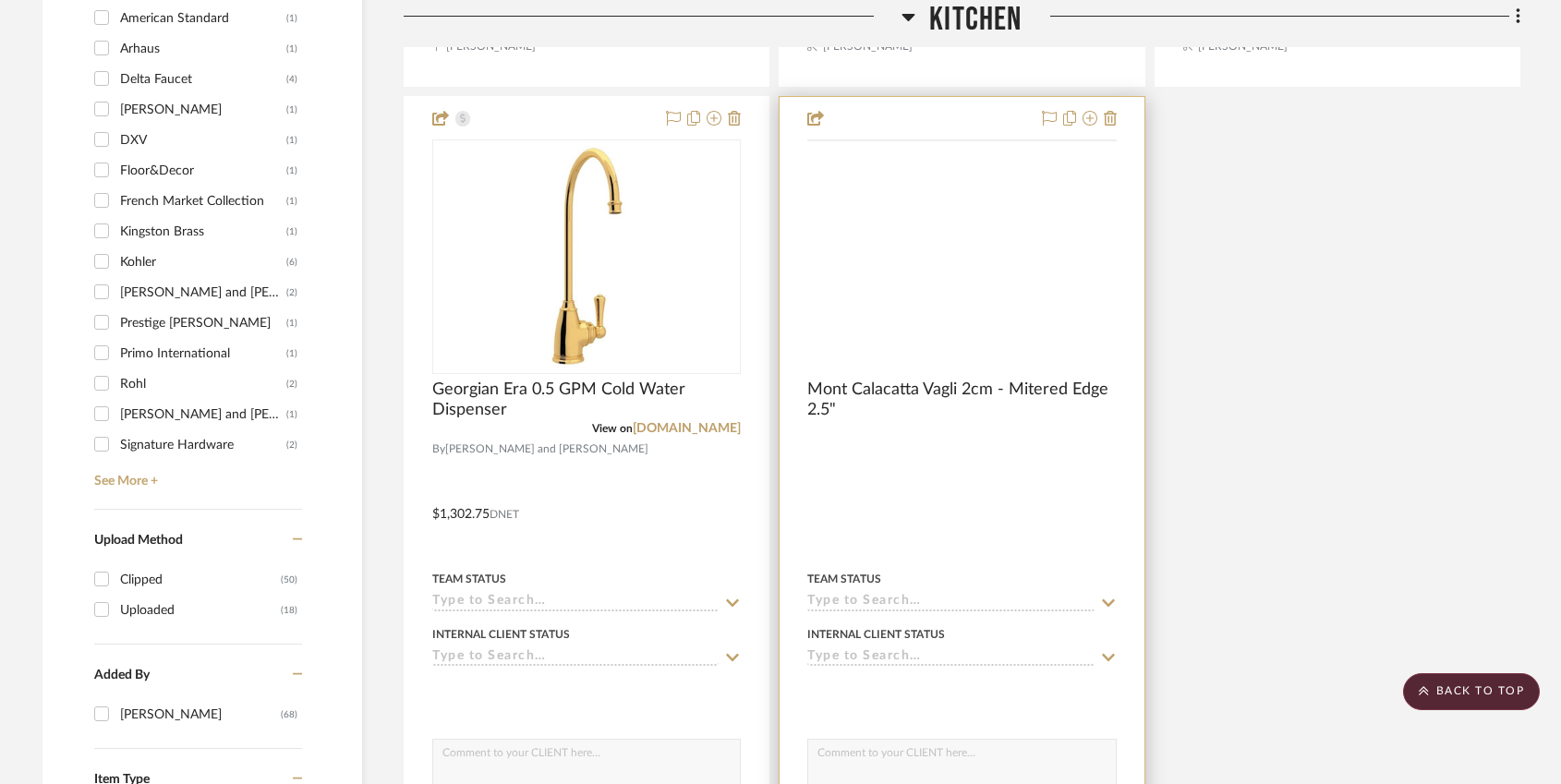
scroll to position [1572, 0]
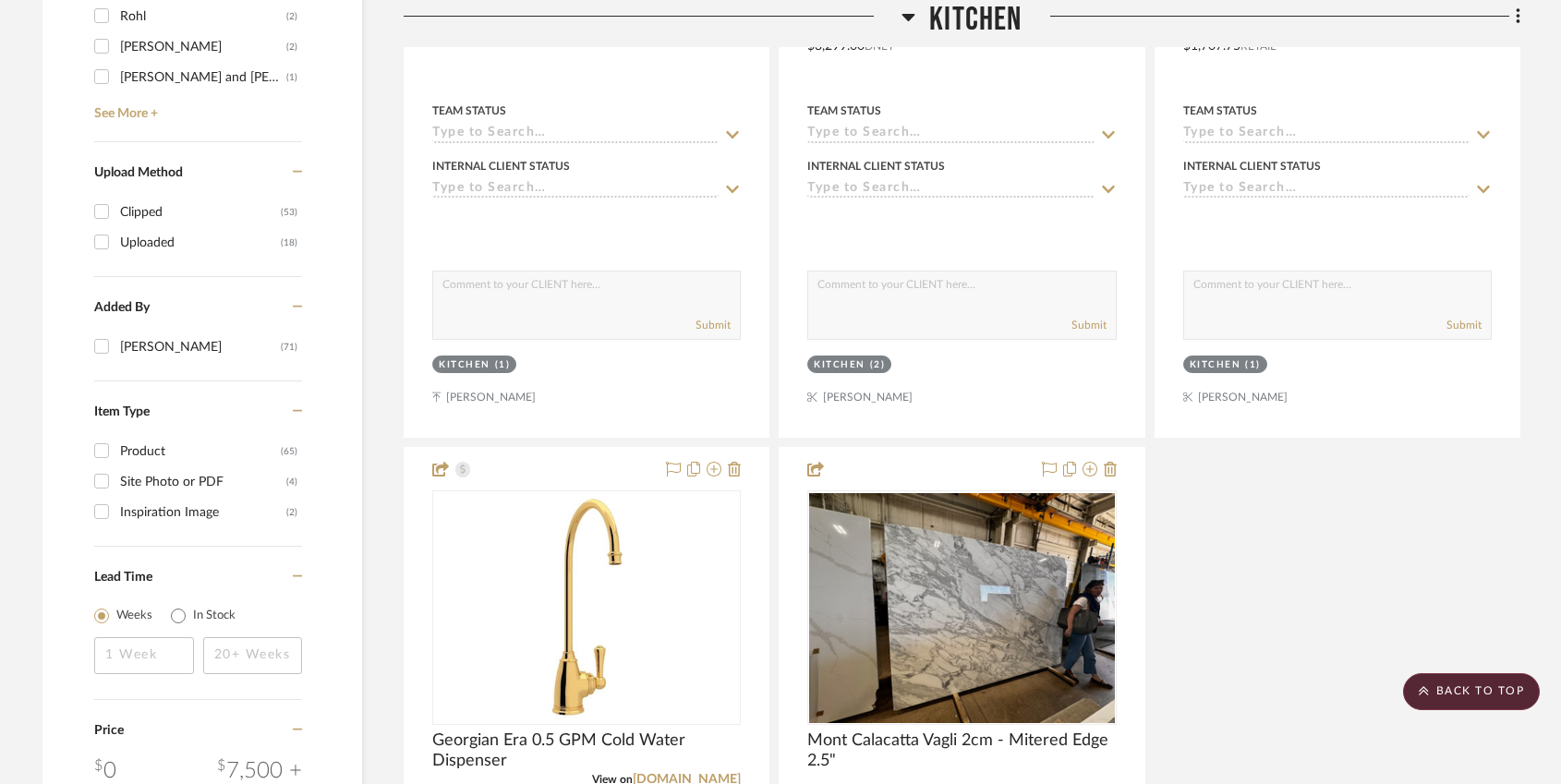
scroll to position [2408, 0]
